Goal: Information Seeking & Learning: Learn about a topic

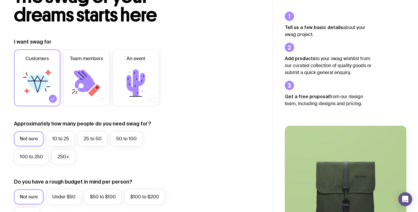
scroll to position [51, 0]
click at [62, 160] on label "250+" at bounding box center [64, 156] width 24 height 15
click at [0, 0] on input "250+" at bounding box center [0, 0] width 0 height 0
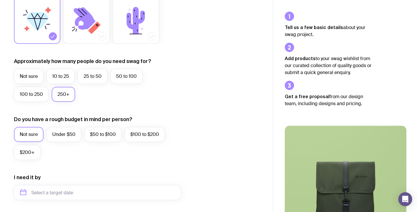
scroll to position [114, 0]
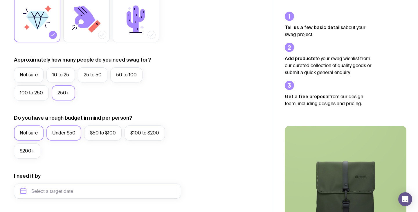
click at [58, 133] on label "Under $50" at bounding box center [63, 132] width 35 height 15
click at [0, 0] on input "Under $50" at bounding box center [0, 0] width 0 height 0
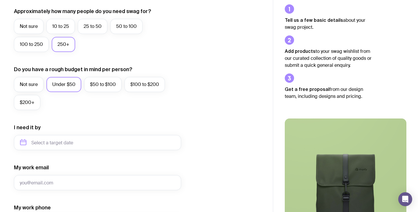
scroll to position [173, 0]
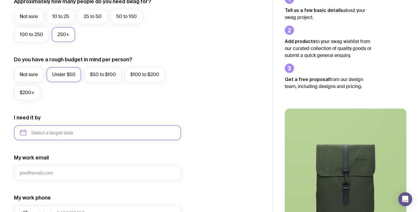
click at [53, 132] on input "text" at bounding box center [97, 132] width 167 height 15
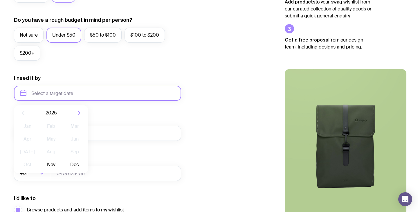
scroll to position [219, 0]
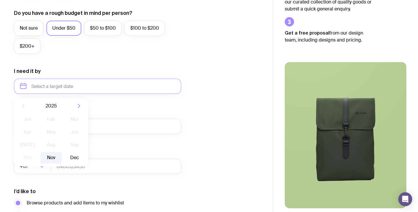
click at [53, 158] on button "Nov" at bounding box center [50, 158] width 21 height 12
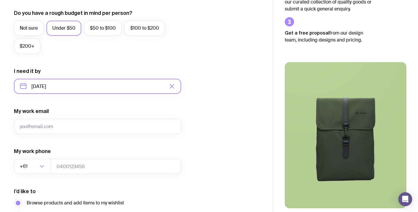
click at [83, 79] on input "[DATE]" at bounding box center [97, 86] width 167 height 15
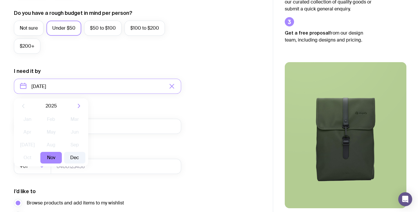
click at [76, 156] on button "Dec" at bounding box center [74, 158] width 21 height 12
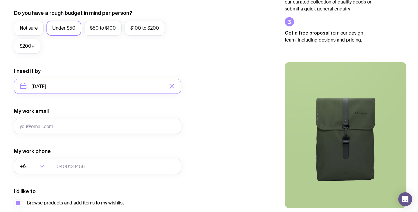
type input "[DATE]"
click at [128, 106] on form "I want swag for Customers Team members An event Approximately how many people d…" at bounding box center [97, 59] width 167 height 379
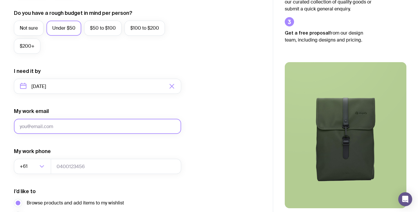
click at [83, 127] on input "My work email" at bounding box center [97, 126] width 167 height 15
type input "[DATE][DOMAIN_NAME][EMAIL_ADDRESS][DOMAIN_NAME]"
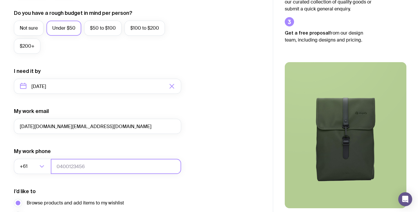
click at [71, 167] on input "tel" at bounding box center [116, 166] width 130 height 15
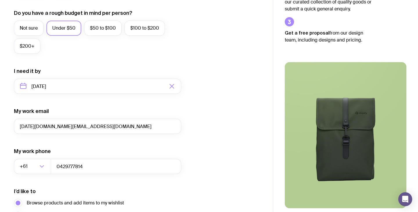
click at [121, 138] on form "I want swag for Customers Team members An event Approximately how many people d…" at bounding box center [97, 59] width 167 height 379
click at [61, 168] on input "0429777814" at bounding box center [116, 166] width 130 height 15
click at [107, 156] on div "My work phone +61 Loading... [PHONE_NUMBER]" at bounding box center [97, 161] width 167 height 26
click at [55, 167] on input "429777814" at bounding box center [116, 166] width 130 height 15
type input "0429777814"
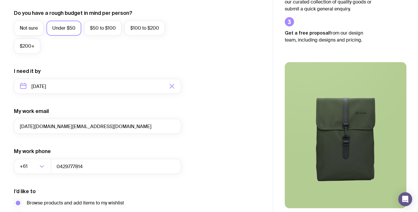
click at [143, 152] on div "My work phone +61 Loading... [PHONE_NUMBER]" at bounding box center [97, 161] width 167 height 26
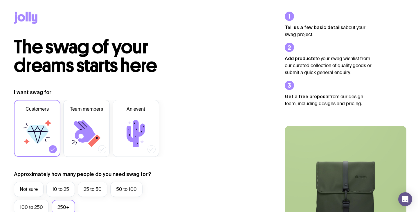
scroll to position [282, 0]
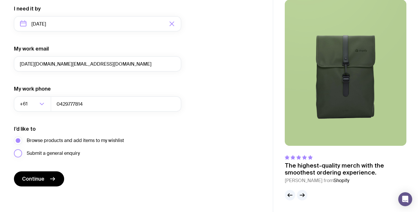
click at [19, 152] on label "Submit a general enquiry" at bounding box center [47, 153] width 66 height 8
click at [0, 0] on input "Submit a general enquiry" at bounding box center [0, 0] width 0 height 0
click at [40, 183] on button "Continue" at bounding box center [39, 178] width 50 height 15
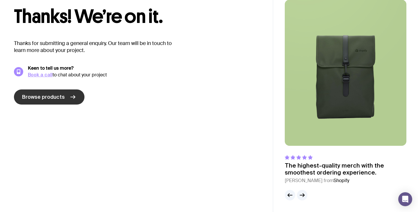
click at [35, 93] on span "Browse products" at bounding box center [43, 96] width 43 height 7
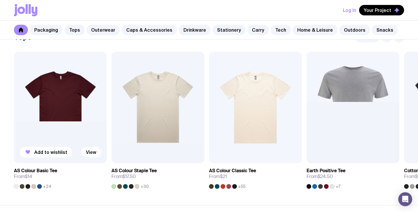
scroll to position [290, 0]
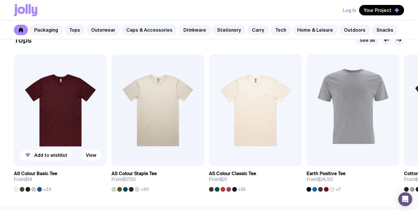
click at [68, 95] on img at bounding box center [60, 110] width 93 height 111
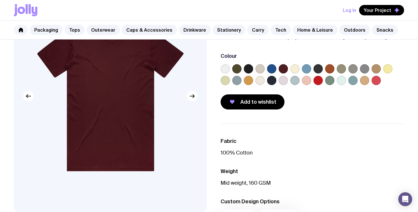
scroll to position [68, 0]
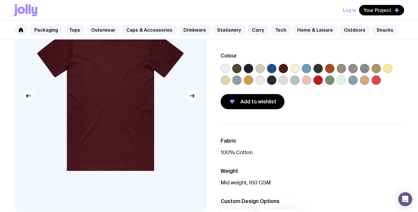
click at [270, 80] on label at bounding box center [271, 79] width 9 height 9
click at [0, 0] on input "radio" at bounding box center [0, 0] width 0 height 0
click at [248, 68] on label at bounding box center [248, 68] width 9 height 9
click at [0, 0] on input "radio" at bounding box center [0, 0] width 0 height 0
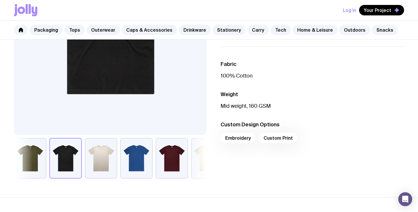
scroll to position [145, 0]
click at [284, 132] on li "Custom Design Options Embroidery Custom Print" at bounding box center [312, 134] width 183 height 26
click at [279, 140] on div "Embroidery Custom Print" at bounding box center [312, 140] width 183 height 14
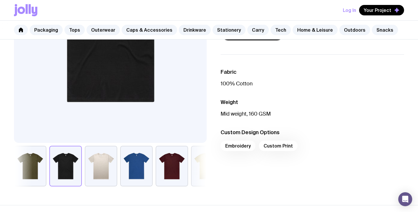
scroll to position [143, 0]
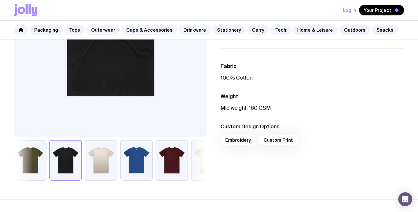
click at [277, 139] on div "Embroidery Custom Print" at bounding box center [312, 142] width 183 height 14
click at [238, 141] on div "Embroidery Custom Print" at bounding box center [312, 142] width 183 height 14
click at [275, 141] on div "Embroidery Custom Print" at bounding box center [312, 142] width 183 height 14
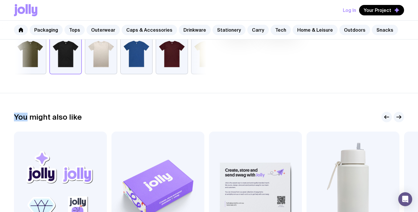
scroll to position [339, 0]
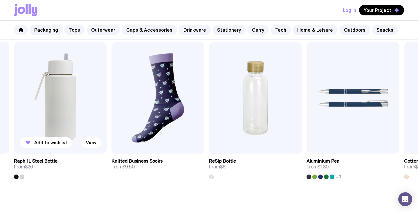
click at [16, 175] on div at bounding box center [16, 176] width 5 height 5
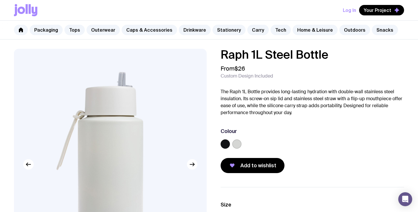
click at [237, 145] on label at bounding box center [236, 143] width 9 height 9
click at [0, 0] on input "radio" at bounding box center [0, 0] width 0 height 0
click at [227, 145] on label at bounding box center [225, 143] width 9 height 9
click at [0, 0] on input "radio" at bounding box center [0, 0] width 0 height 0
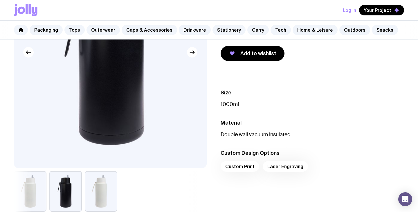
scroll to position [112, 0]
click at [239, 168] on div "Custom Print Laser Engraving" at bounding box center [312, 168] width 183 height 14
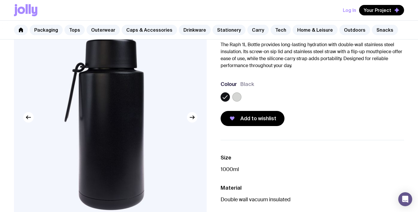
scroll to position [0, 0]
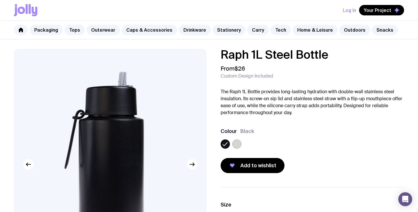
scroll to position [339, 0]
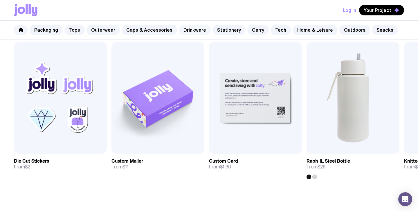
click at [190, 28] on link "Drinkware" at bounding box center [195, 30] width 32 height 10
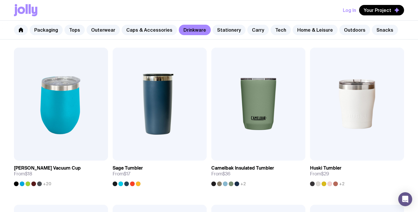
scroll to position [260, 0]
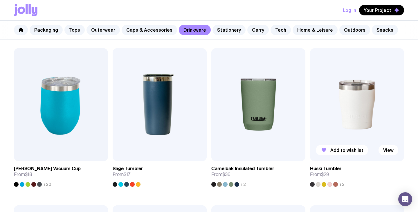
click at [348, 117] on img at bounding box center [357, 104] width 94 height 113
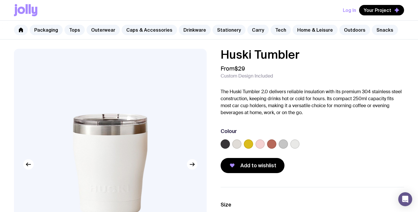
click at [225, 146] on label at bounding box center [225, 143] width 9 height 9
click at [0, 0] on input "radio" at bounding box center [0, 0] width 0 height 0
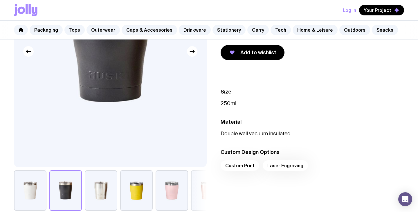
scroll to position [118, 0]
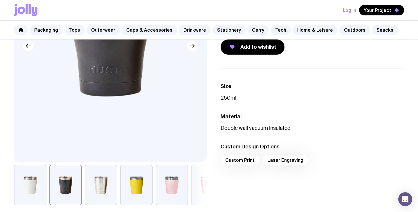
click at [99, 184] on button "button" at bounding box center [101, 185] width 33 height 41
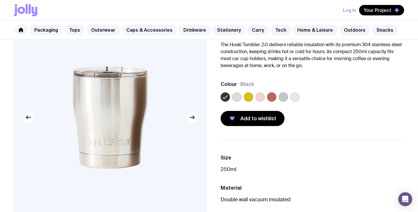
scroll to position [46, 0]
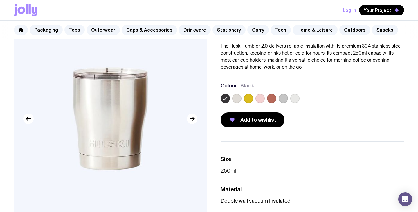
click at [283, 97] on label at bounding box center [283, 98] width 9 height 9
click at [0, 0] on input "radio" at bounding box center [0, 0] width 0 height 0
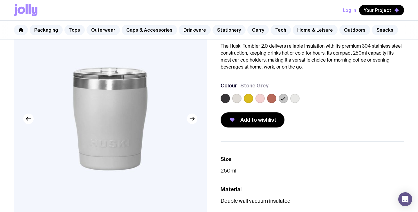
click at [295, 98] on label at bounding box center [294, 98] width 9 height 9
click at [0, 0] on input "radio" at bounding box center [0, 0] width 0 height 0
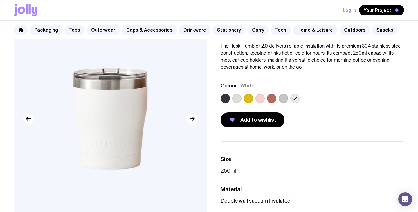
click at [260, 99] on label at bounding box center [259, 98] width 9 height 9
click at [0, 0] on input "radio" at bounding box center [0, 0] width 0 height 0
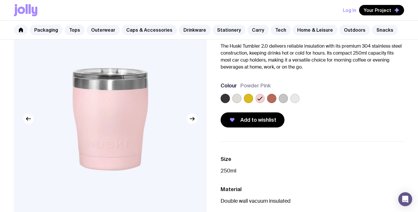
click at [245, 99] on label at bounding box center [248, 98] width 9 height 9
click at [0, 0] on input "radio" at bounding box center [0, 0] width 0 height 0
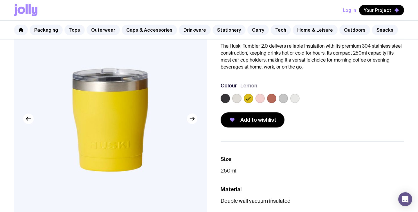
click at [234, 98] on label at bounding box center [236, 98] width 9 height 9
click at [0, 0] on input "radio" at bounding box center [0, 0] width 0 height 0
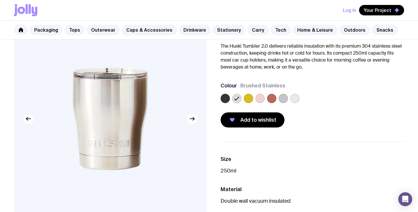
click at [227, 98] on label at bounding box center [225, 98] width 9 height 9
click at [0, 0] on input "radio" at bounding box center [0, 0] width 0 height 0
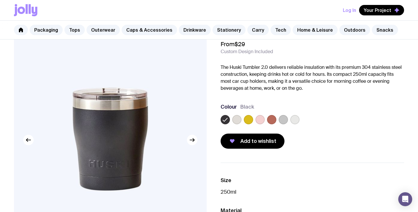
scroll to position [0, 0]
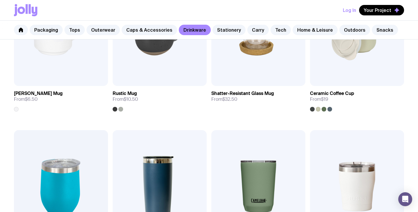
scroll to position [173, 0]
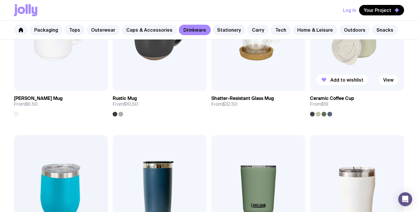
click at [347, 65] on img at bounding box center [357, 34] width 94 height 113
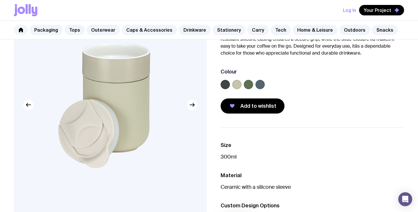
scroll to position [71, 0]
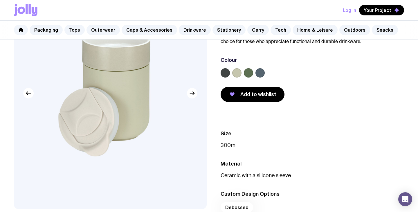
click at [226, 71] on label at bounding box center [225, 72] width 9 height 9
click at [0, 0] on input "radio" at bounding box center [0, 0] width 0 height 0
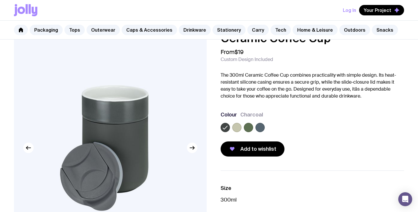
scroll to position [13, 0]
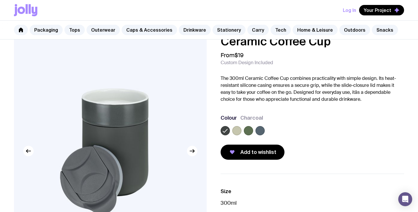
click at [239, 130] on label at bounding box center [236, 130] width 9 height 9
click at [0, 0] on input "radio" at bounding box center [0, 0] width 0 height 0
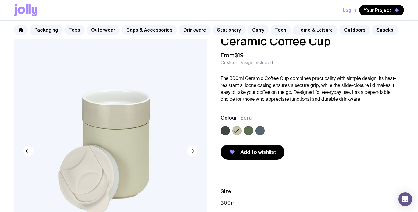
click at [252, 132] on div at bounding box center [248, 130] width 9 height 9
click at [258, 132] on label at bounding box center [259, 130] width 9 height 9
click at [0, 0] on input "radio" at bounding box center [0, 0] width 0 height 0
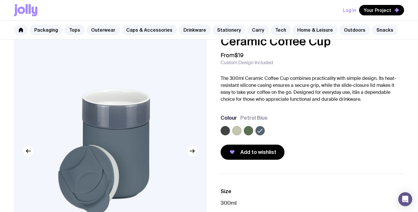
click at [249, 131] on label at bounding box center [248, 130] width 9 height 9
click at [0, 0] on input "radio" at bounding box center [0, 0] width 0 height 0
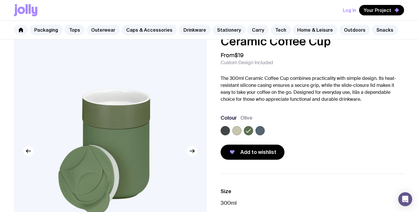
click at [221, 129] on label at bounding box center [225, 130] width 9 height 9
click at [0, 0] on input "radio" at bounding box center [0, 0] width 0 height 0
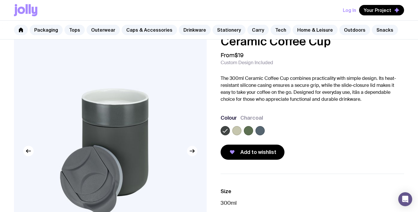
click at [193, 151] on icon "button" at bounding box center [192, 151] width 4 height 0
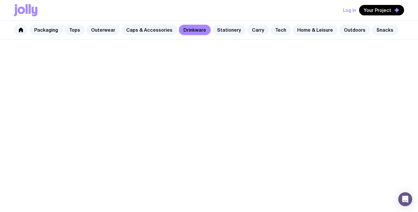
scroll to position [173, 0]
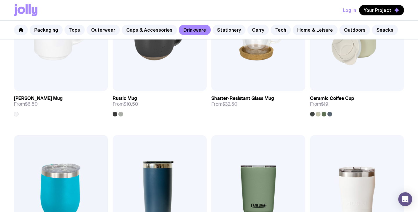
click at [345, 179] on img at bounding box center [357, 191] width 94 height 113
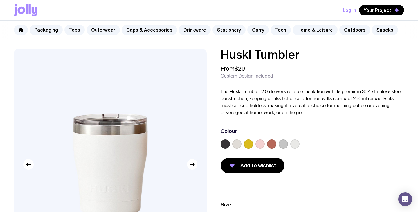
click at [225, 144] on label at bounding box center [225, 143] width 9 height 9
click at [0, 0] on input "radio" at bounding box center [0, 0] width 0 height 0
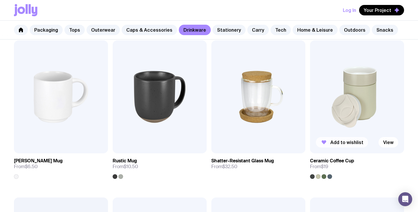
scroll to position [112, 0]
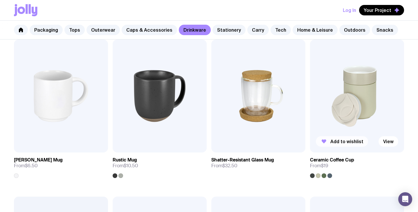
click at [345, 86] on img at bounding box center [357, 95] width 94 height 113
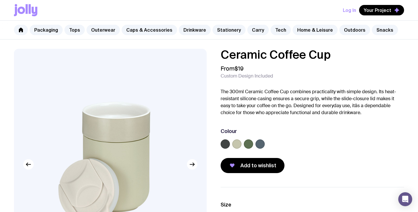
click at [223, 144] on label at bounding box center [225, 143] width 9 height 9
click at [0, 0] on input "radio" at bounding box center [0, 0] width 0 height 0
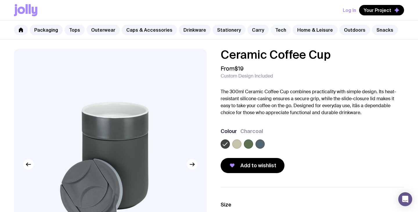
click at [273, 30] on link "Tech" at bounding box center [280, 30] width 20 height 10
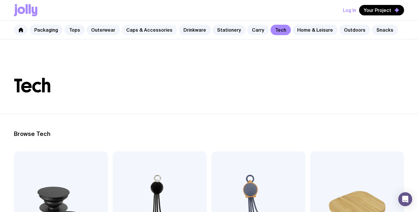
click at [138, 30] on link "Caps & Accessories" at bounding box center [149, 30] width 55 height 10
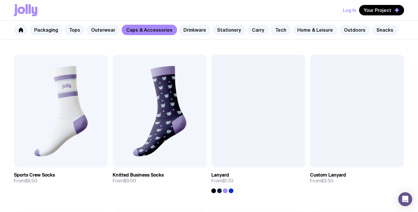
scroll to position [720, 0]
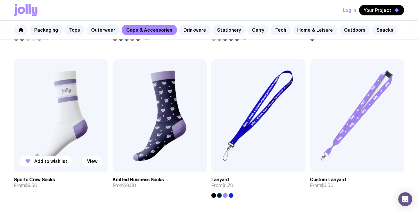
click at [58, 98] on img at bounding box center [61, 115] width 94 height 113
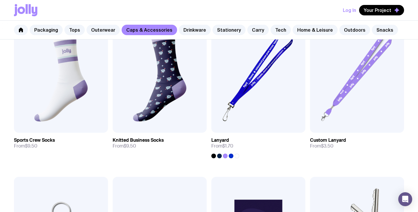
scroll to position [760, 0]
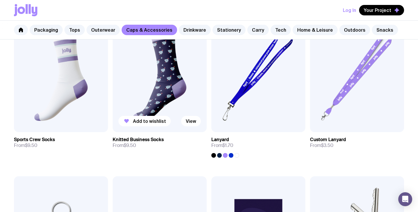
click at [155, 85] on img at bounding box center [160, 75] width 94 height 113
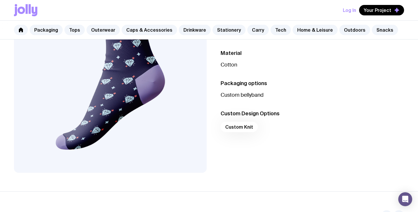
scroll to position [108, 0]
